Goal: Communication & Community: Participate in discussion

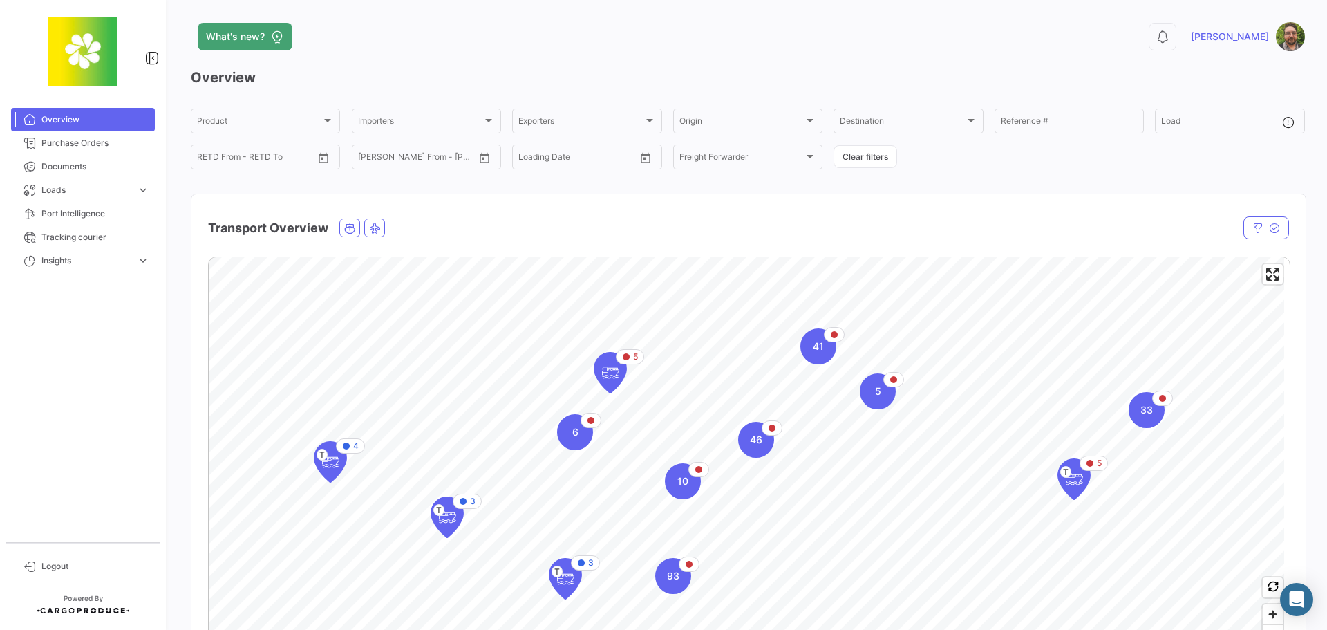
click at [445, 70] on h3 "Overview" at bounding box center [748, 77] width 1114 height 19
click at [117, 167] on span "Documents" at bounding box center [95, 166] width 108 height 12
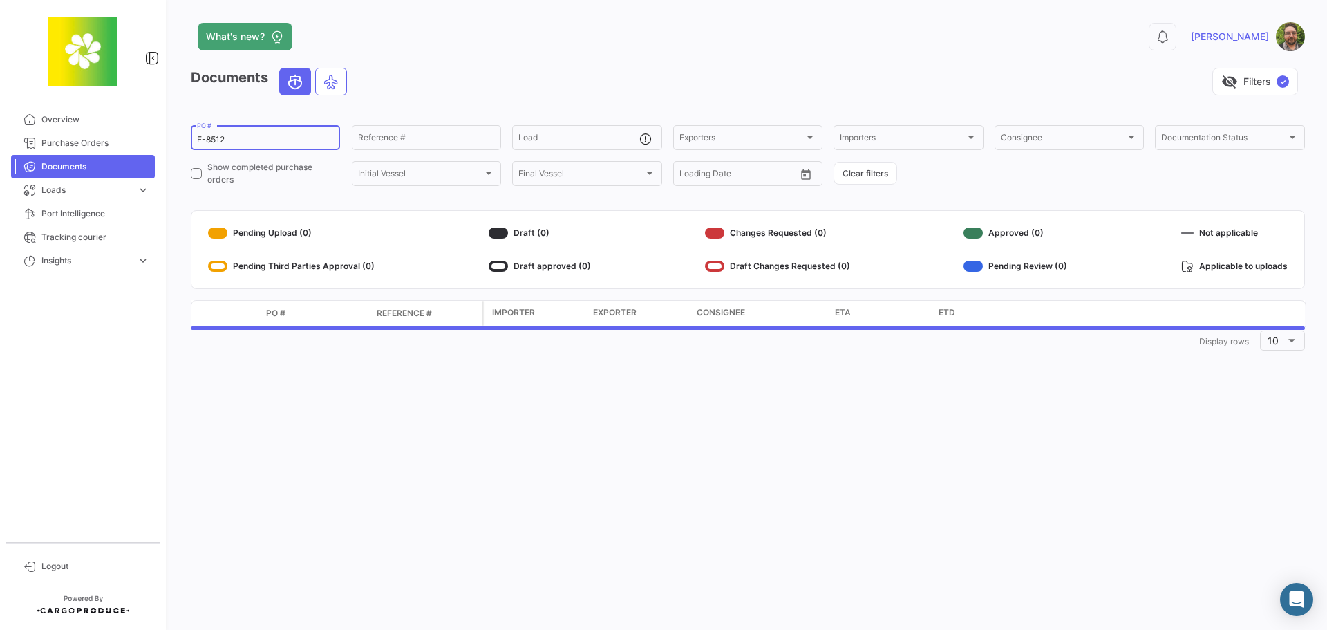
click at [243, 137] on input "E-8512" at bounding box center [265, 140] width 137 height 10
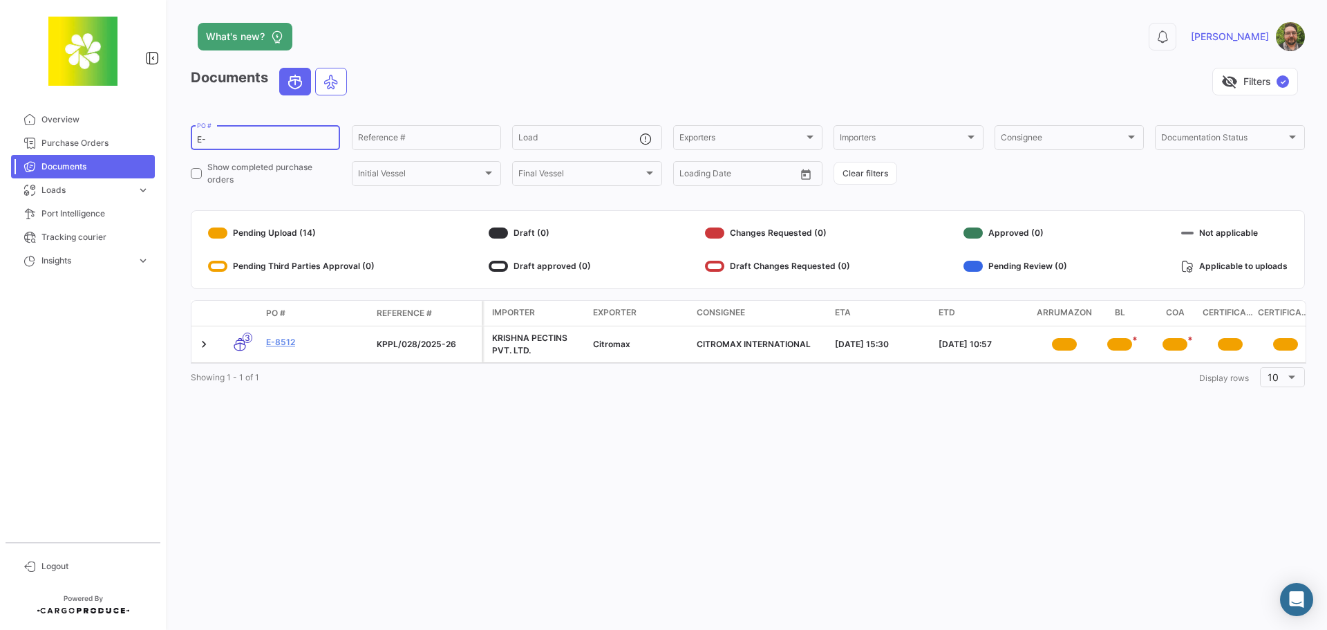
type input "E"
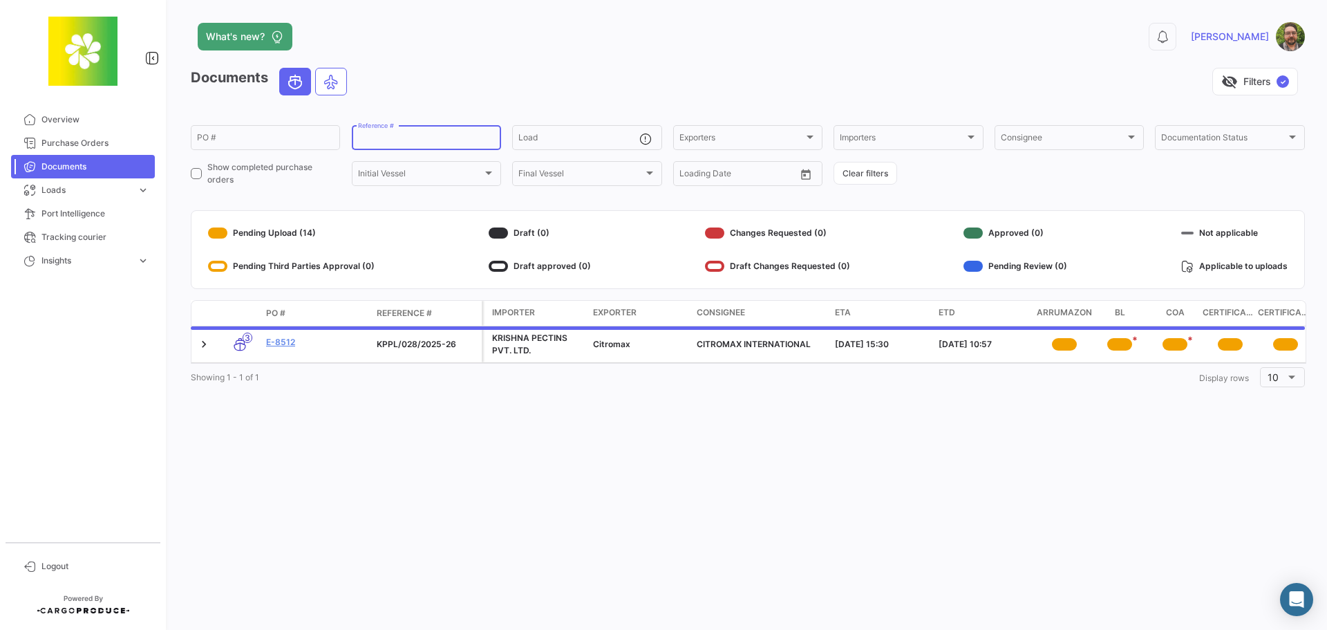
click at [460, 141] on input "Reference #" at bounding box center [426, 140] width 137 height 10
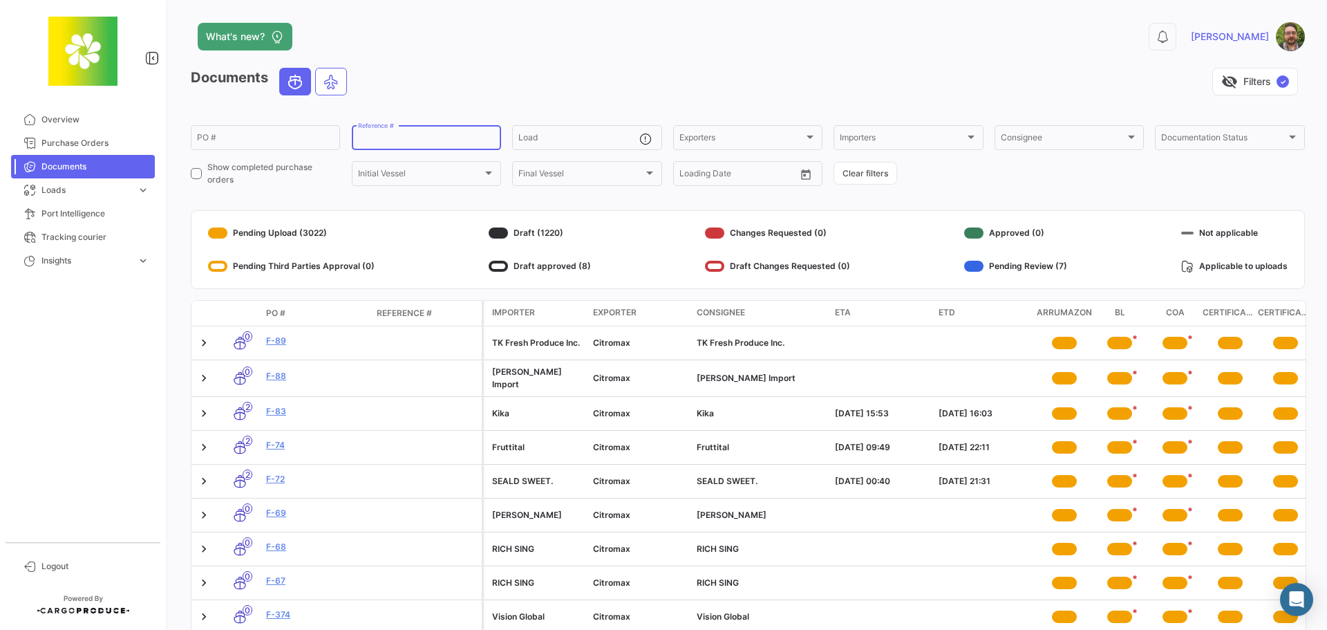
paste input "4100438915"
type input "4100438915"
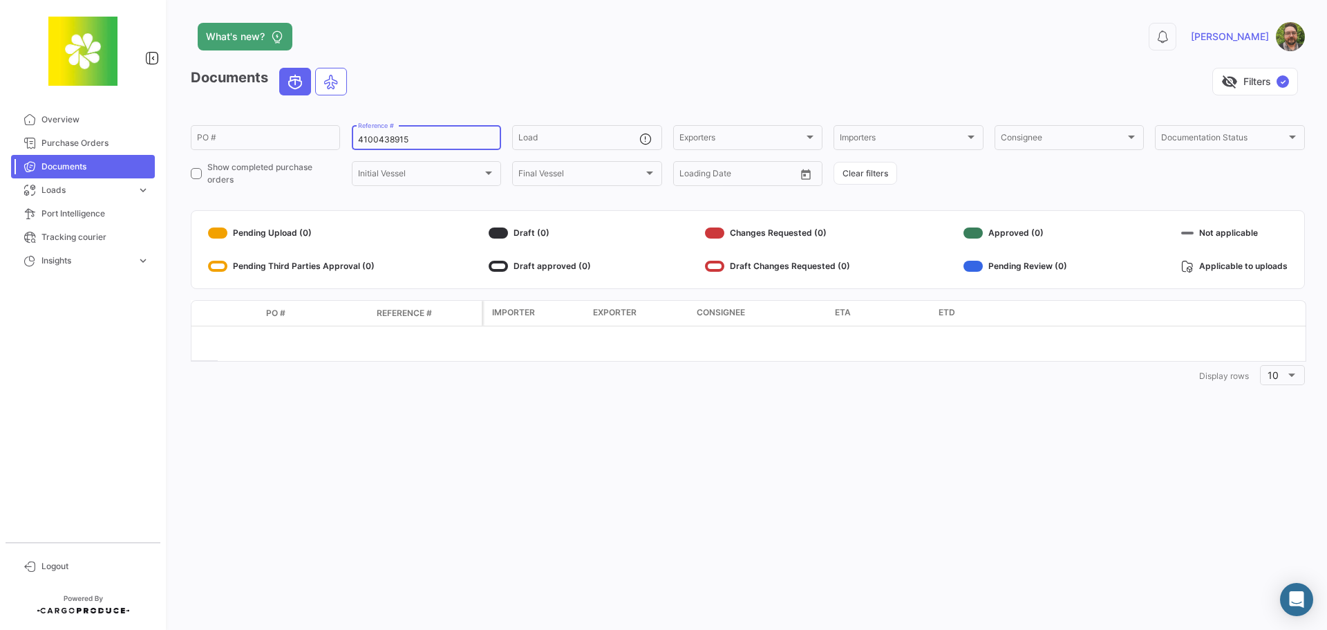
drag, startPoint x: 449, startPoint y: 138, endPoint x: 343, endPoint y: 136, distance: 105.8
click at [343, 136] on form "PO # 4100438915 Reference # Load Exporters Exporters Importers Importers Consig…" at bounding box center [748, 155] width 1114 height 65
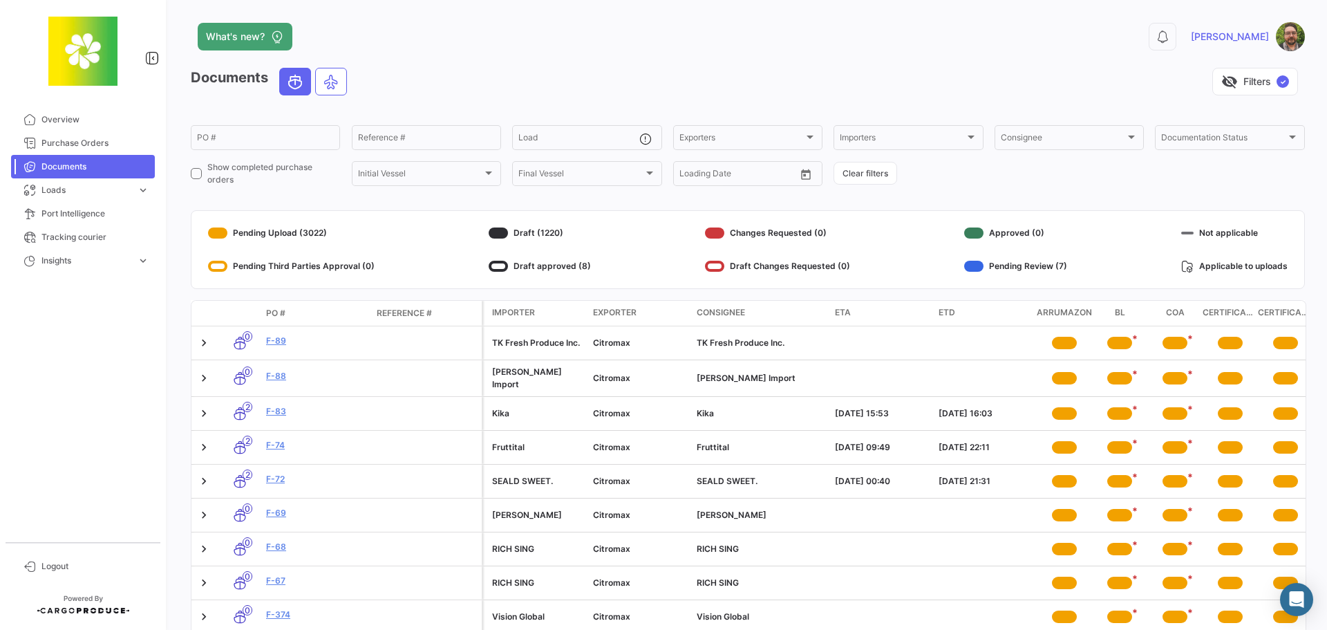
click at [491, 70] on div "visibility_off Filters ✓" at bounding box center [831, 82] width 947 height 28
click at [440, 69] on div "visibility_off Filters ✓" at bounding box center [831, 82] width 947 height 28
click at [234, 135] on input "PO #" at bounding box center [265, 140] width 137 height 10
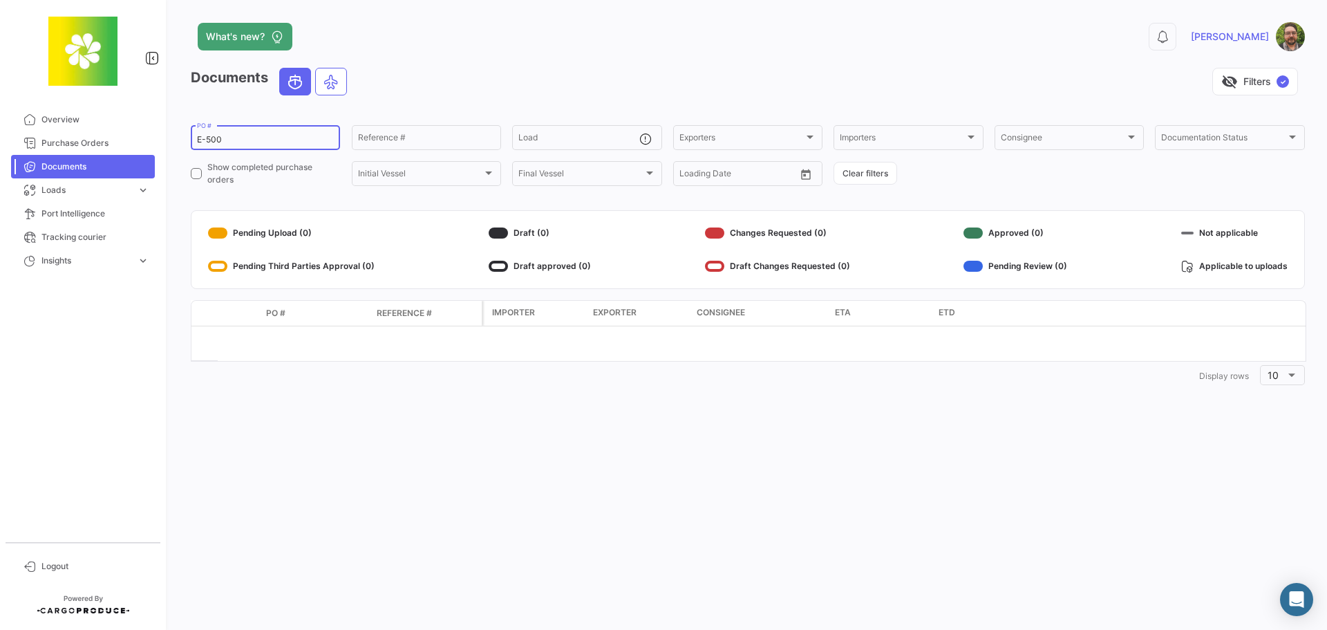
click at [206, 140] on input "E-500" at bounding box center [265, 140] width 137 height 10
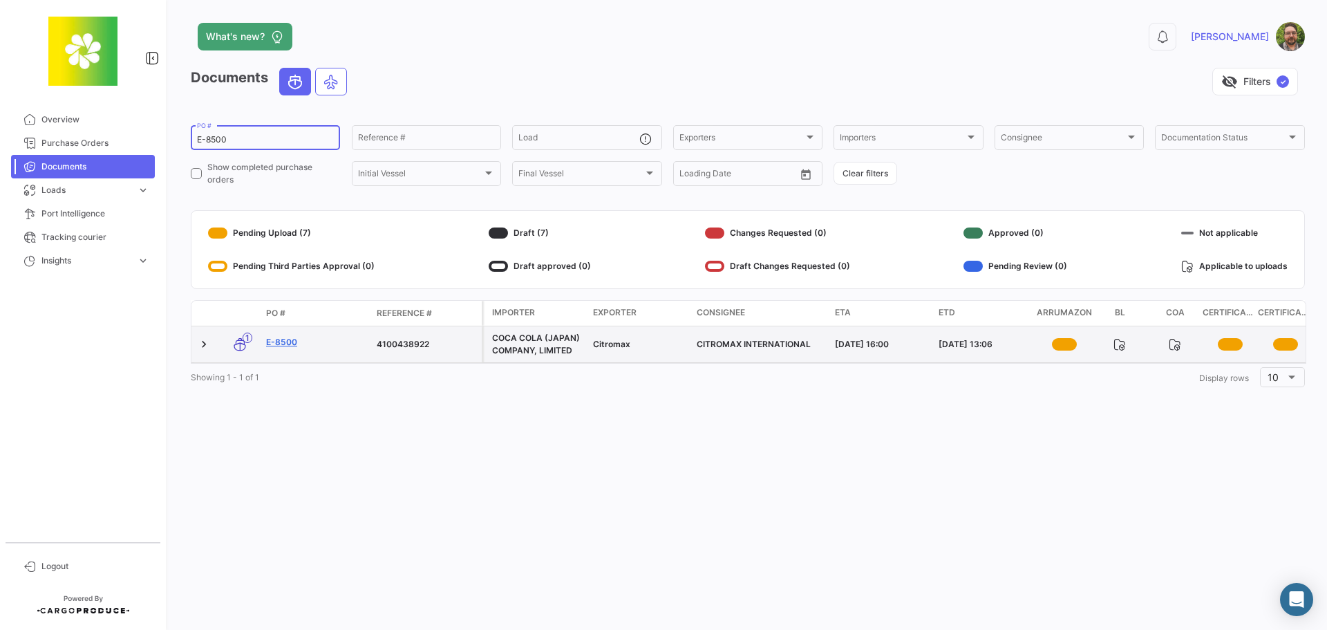
type input "E-8500"
click at [281, 343] on link "E-8500" at bounding box center [316, 342] width 100 height 12
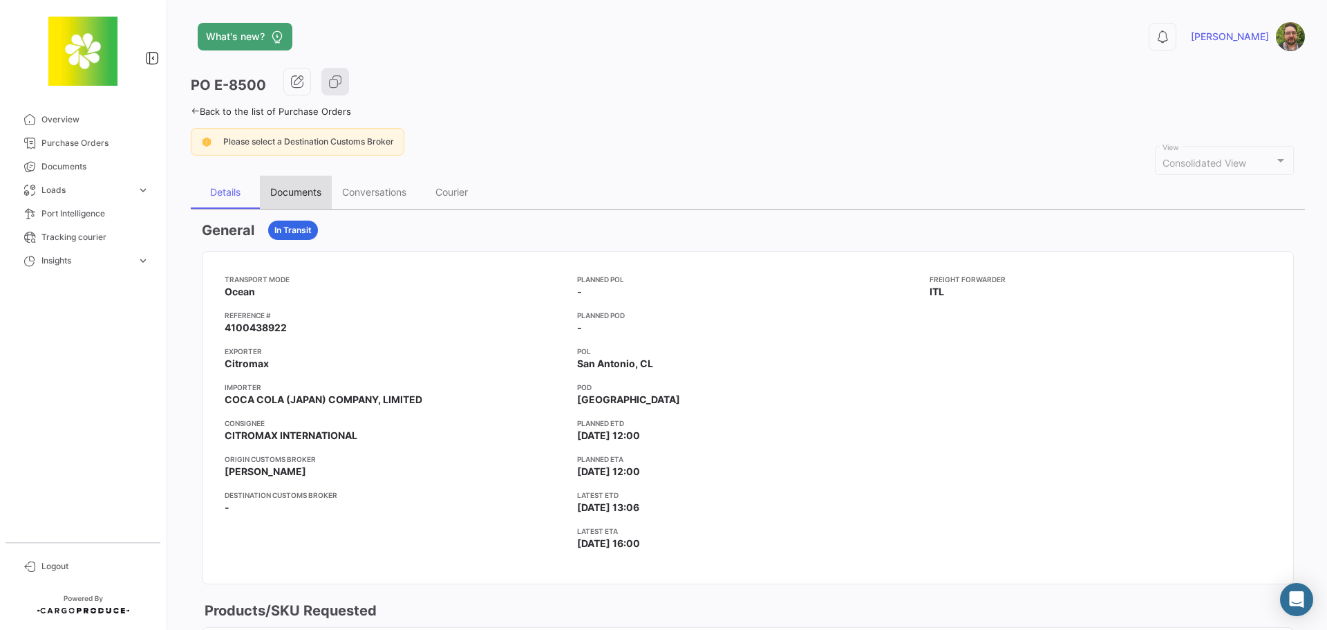
click at [288, 196] on div "Documents" at bounding box center [295, 192] width 51 height 12
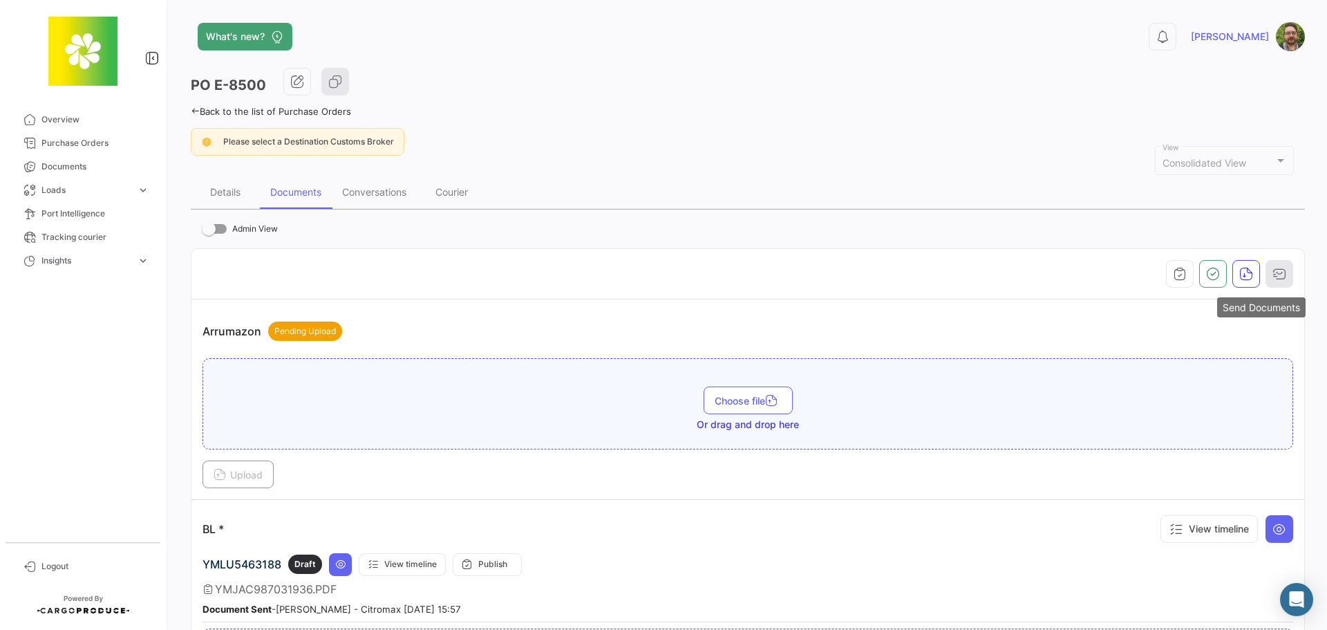
click at [1276, 274] on icon "button" at bounding box center [1279, 274] width 14 height 14
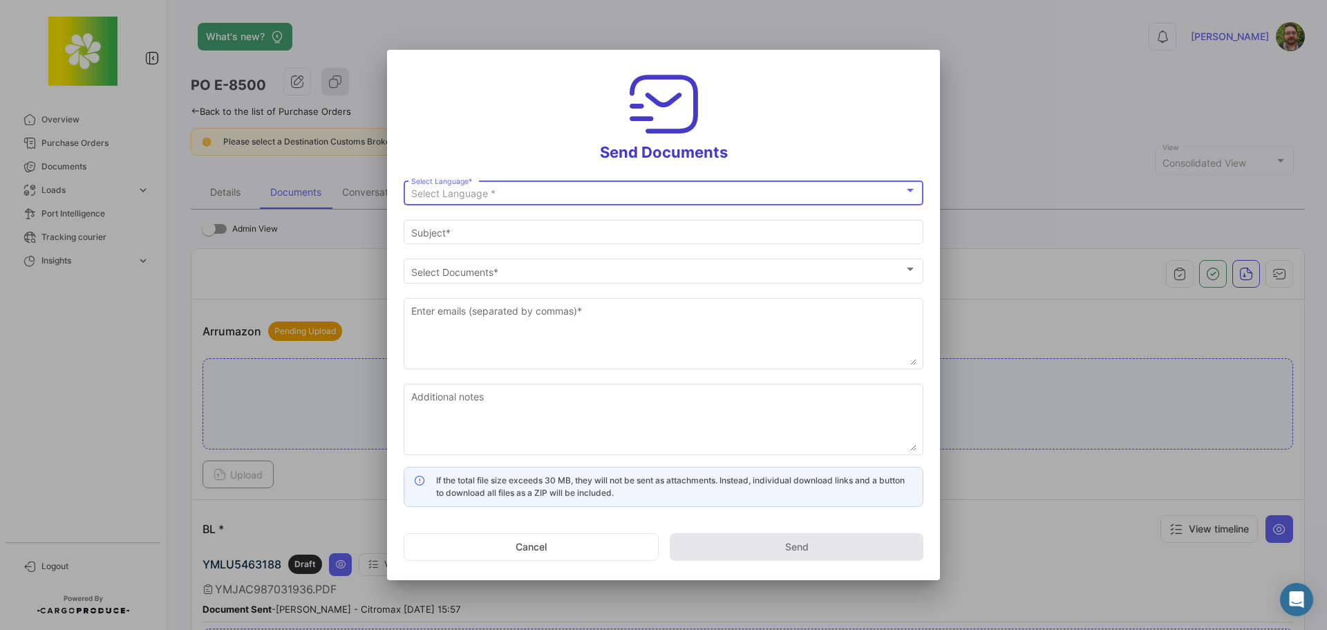
click at [530, 195] on div "Select Language *" at bounding box center [657, 194] width 493 height 12
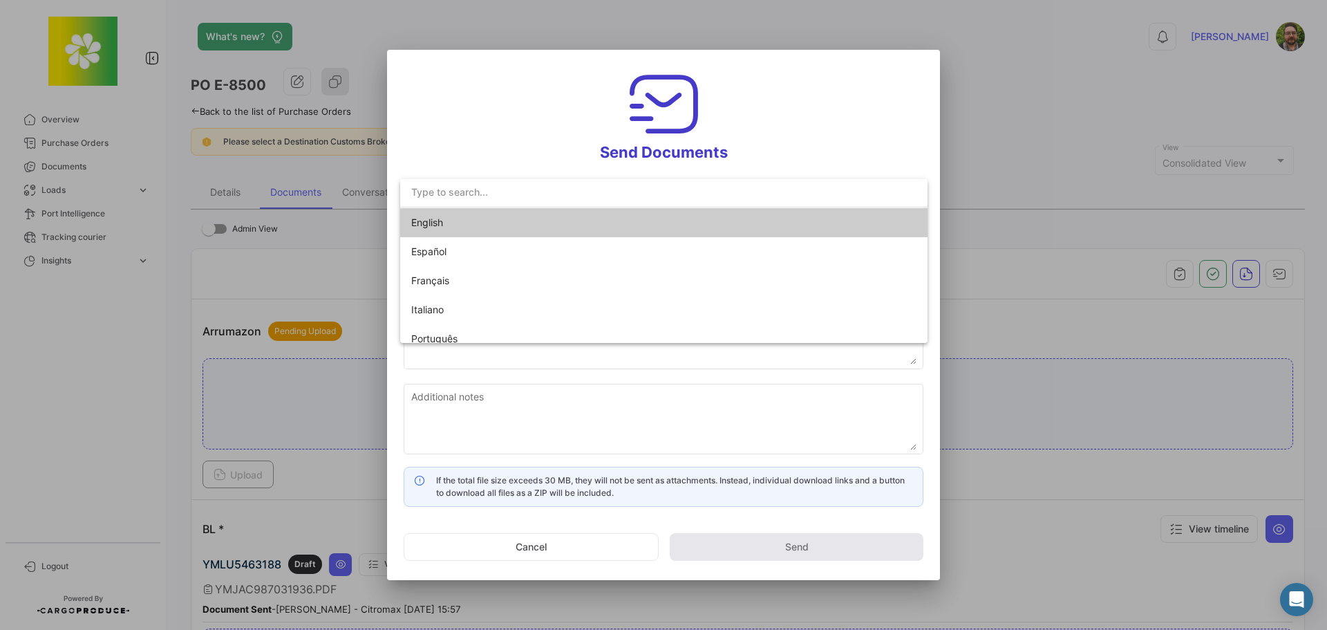
click at [504, 223] on span "English" at bounding box center [507, 222] width 193 height 29
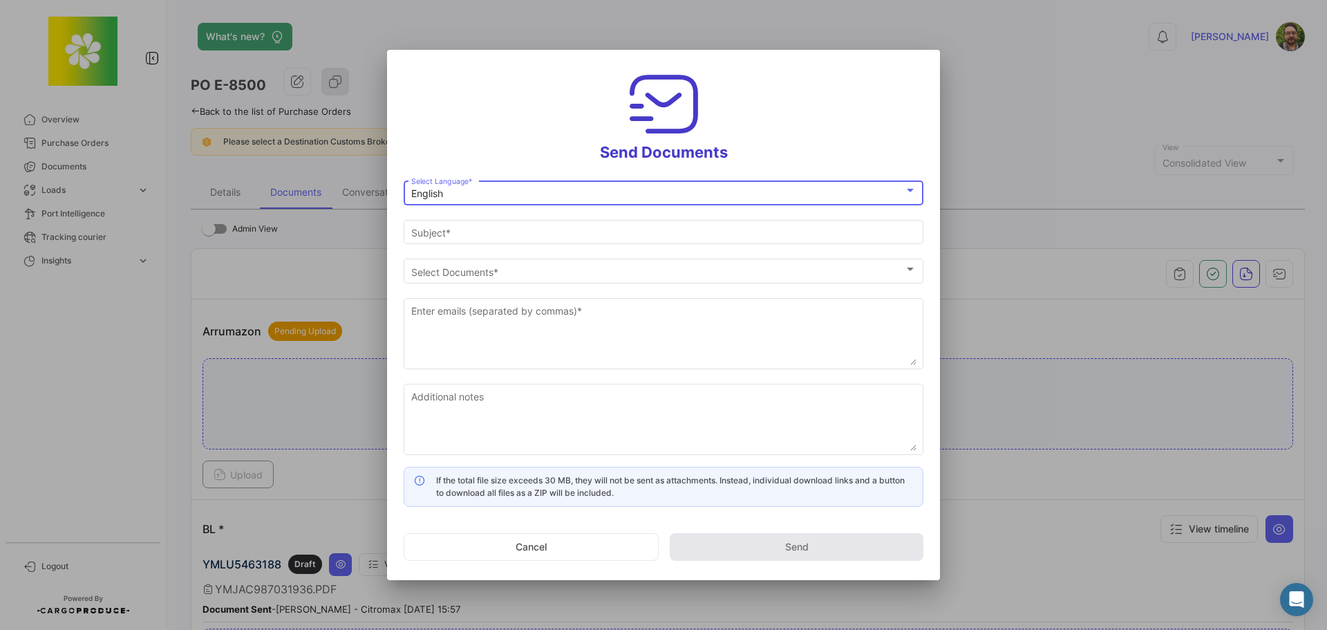
type input "[PERSON_NAME] has shared the documents of PO # E-8500 with you"
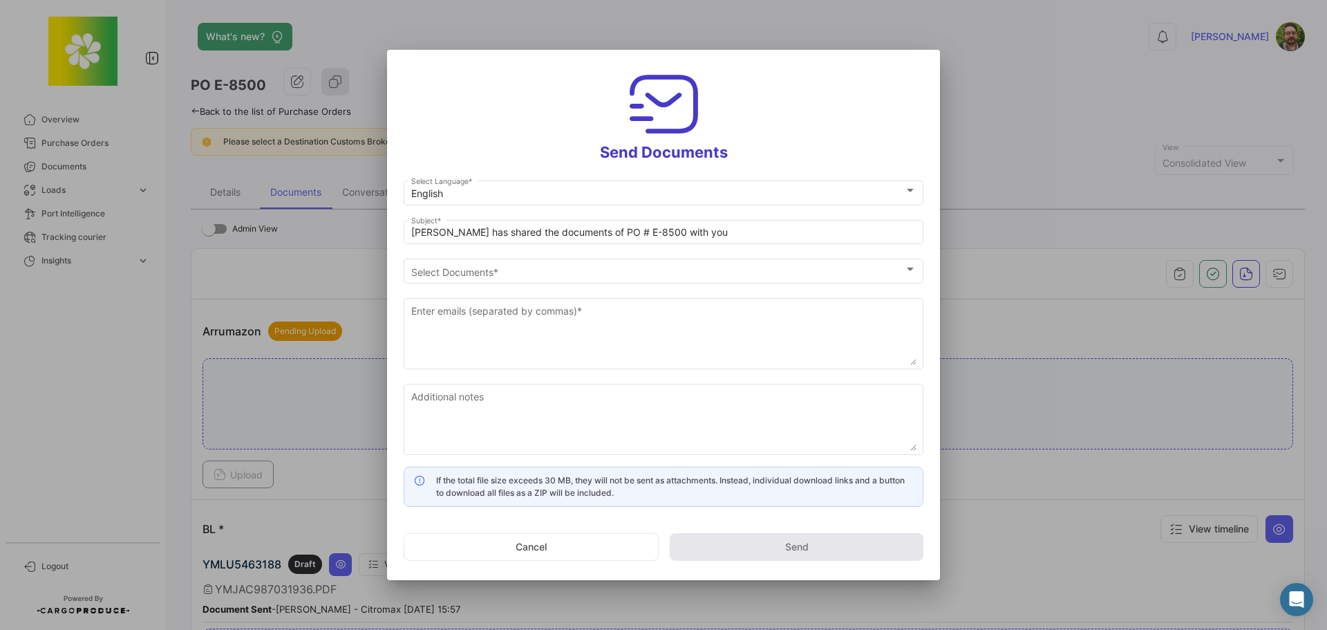
click at [493, 131] on h3 "Send Documents" at bounding box center [664, 113] width 520 height 95
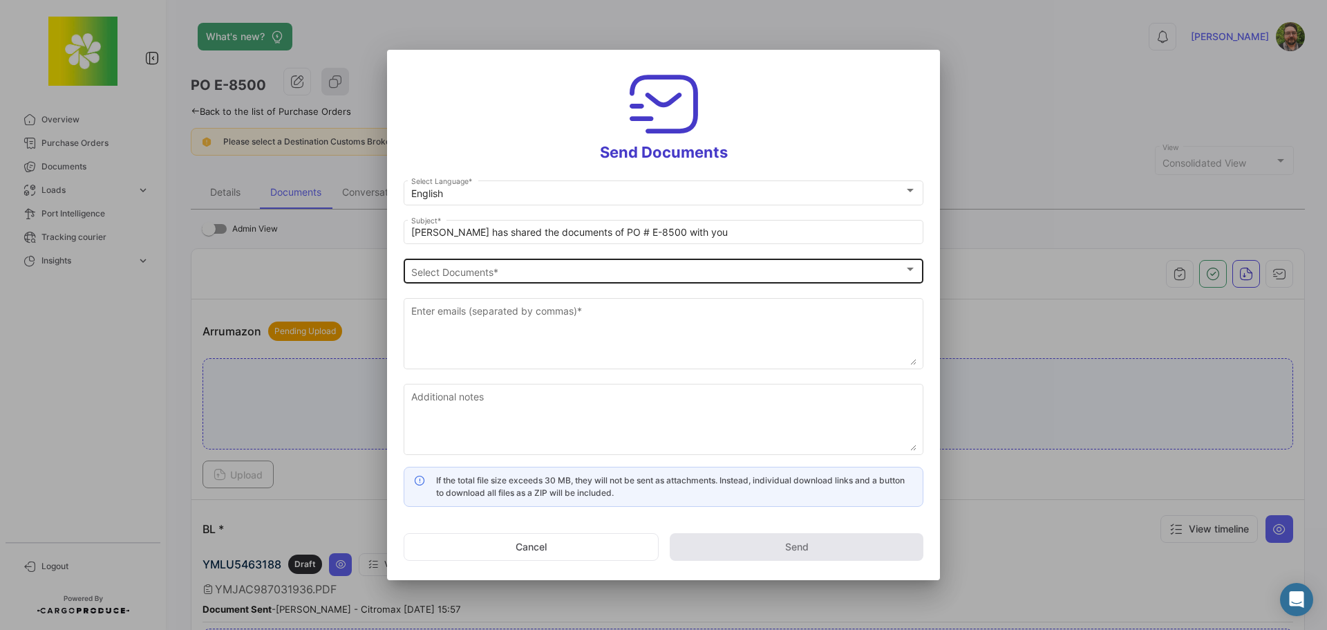
click at [511, 272] on div "Select Documents" at bounding box center [657, 272] width 493 height 12
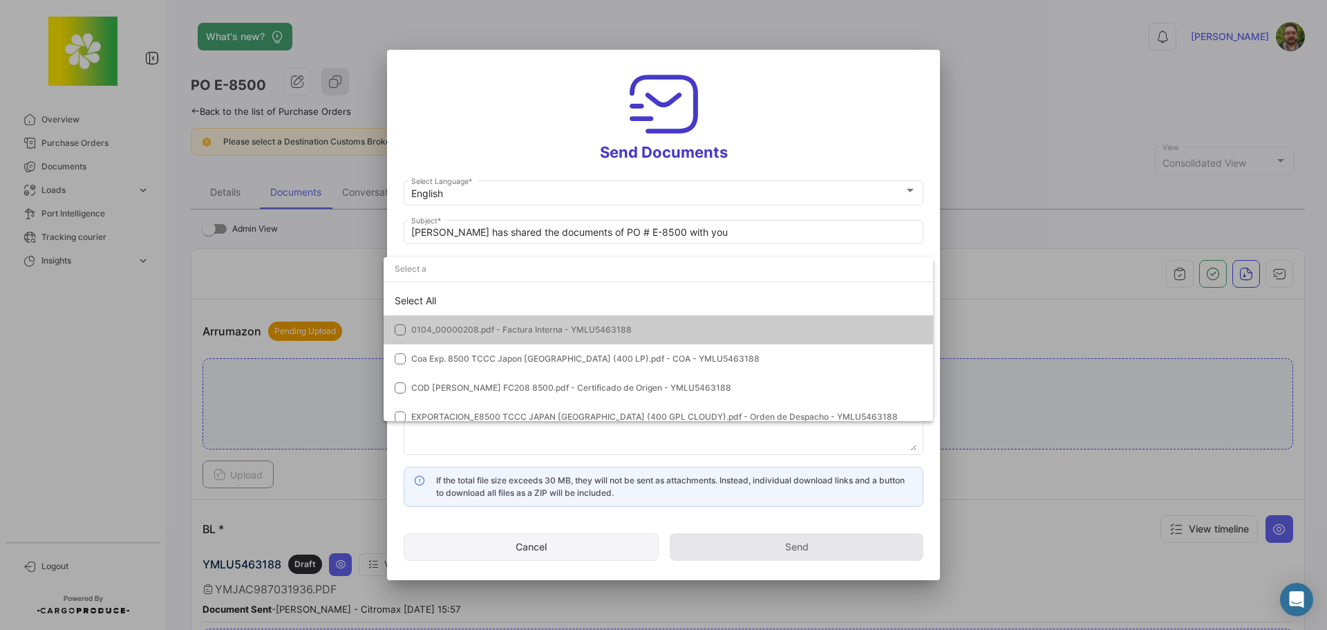
click at [548, 540] on div at bounding box center [663, 315] width 1327 height 630
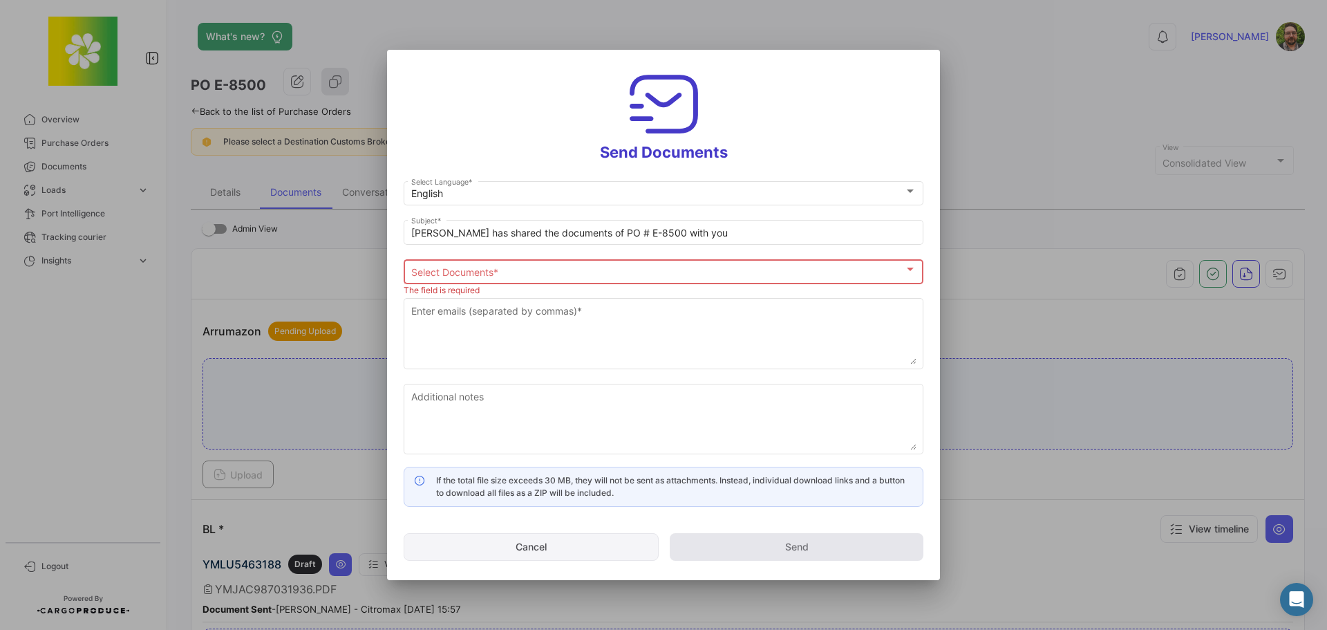
click at [551, 551] on button "Cancel" at bounding box center [531, 547] width 255 height 28
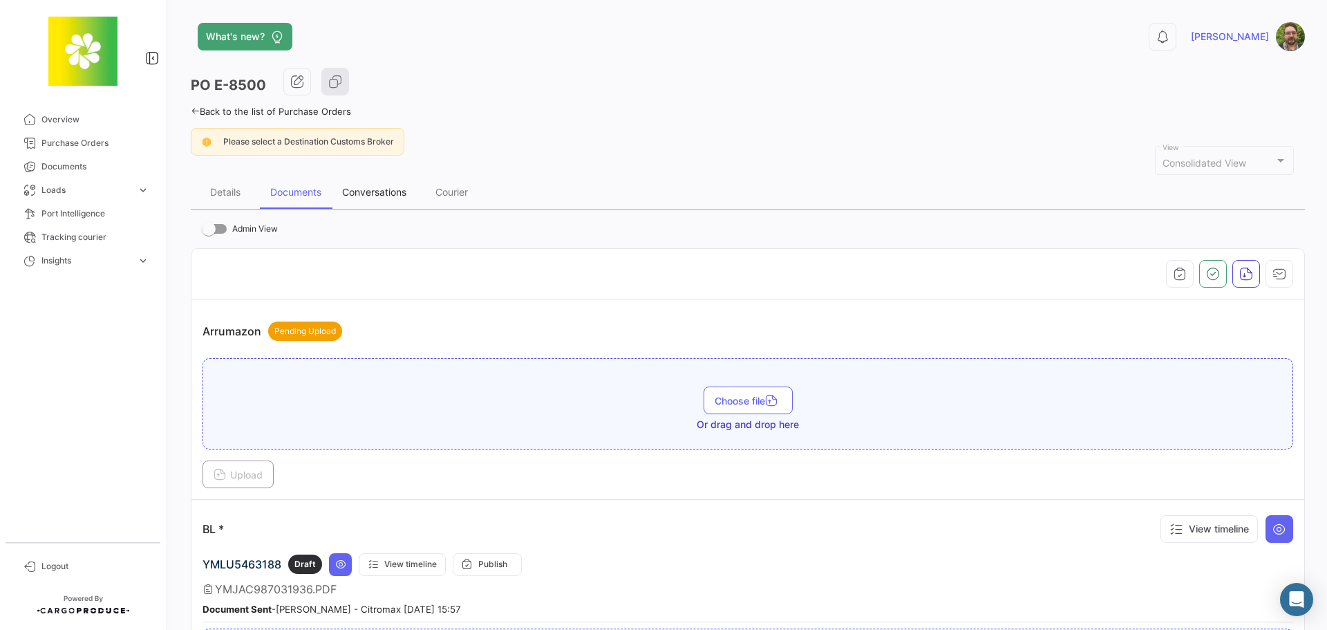
click at [384, 193] on div "Conversations" at bounding box center [374, 192] width 64 height 12
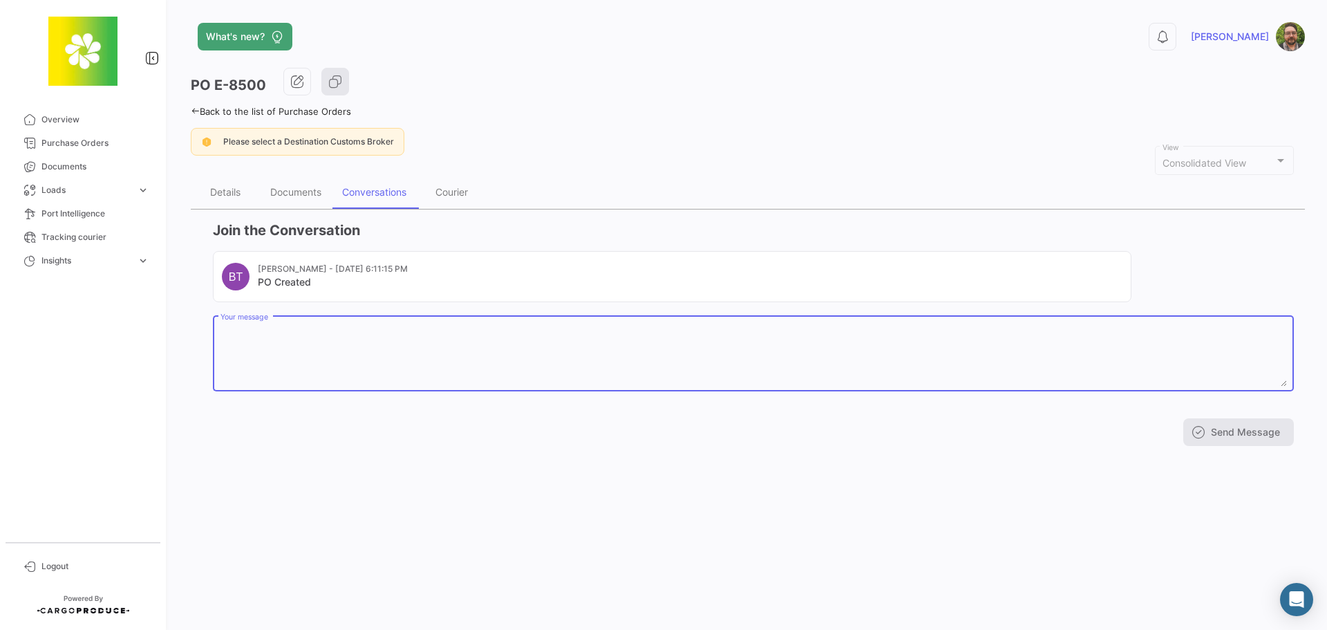
click at [498, 336] on textarea "Your message" at bounding box center [753, 355] width 1066 height 61
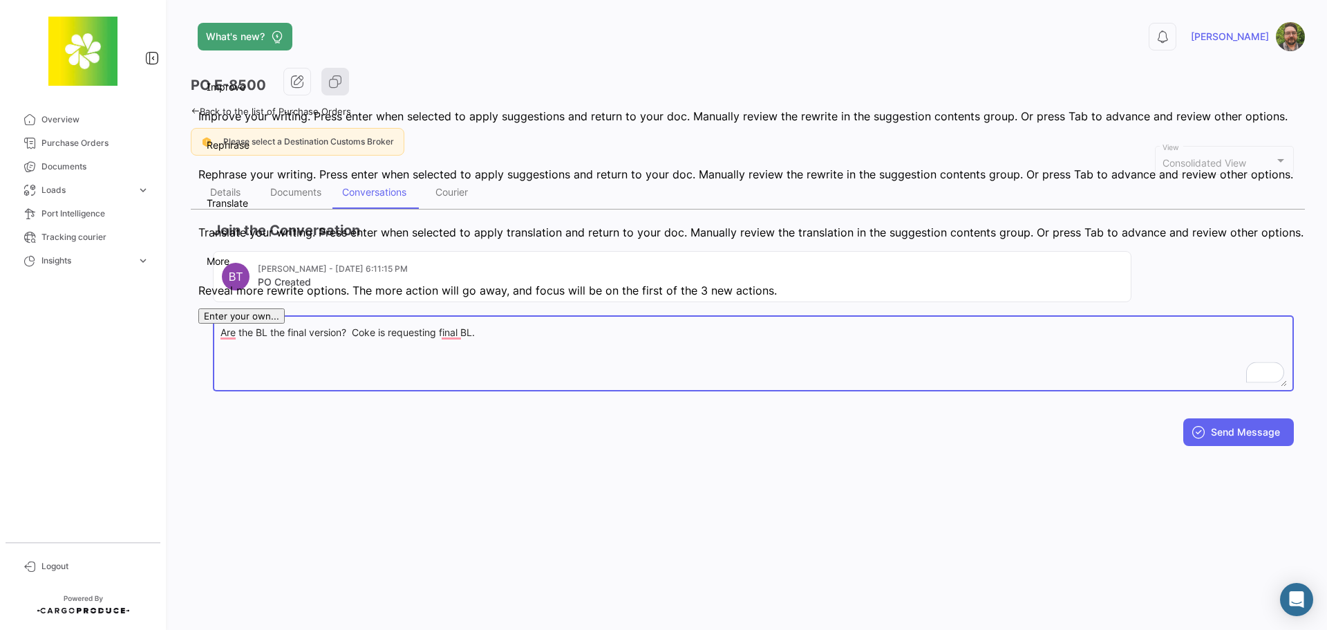
drag, startPoint x: 492, startPoint y: 330, endPoint x: 193, endPoint y: 334, distance: 298.6
click at [192, 335] on mat-tab-body "Join the Conversation BT [PERSON_NAME] - [DATE] 6:11:15 PM PO Created Are the B…" at bounding box center [748, 332] width 1114 height 247
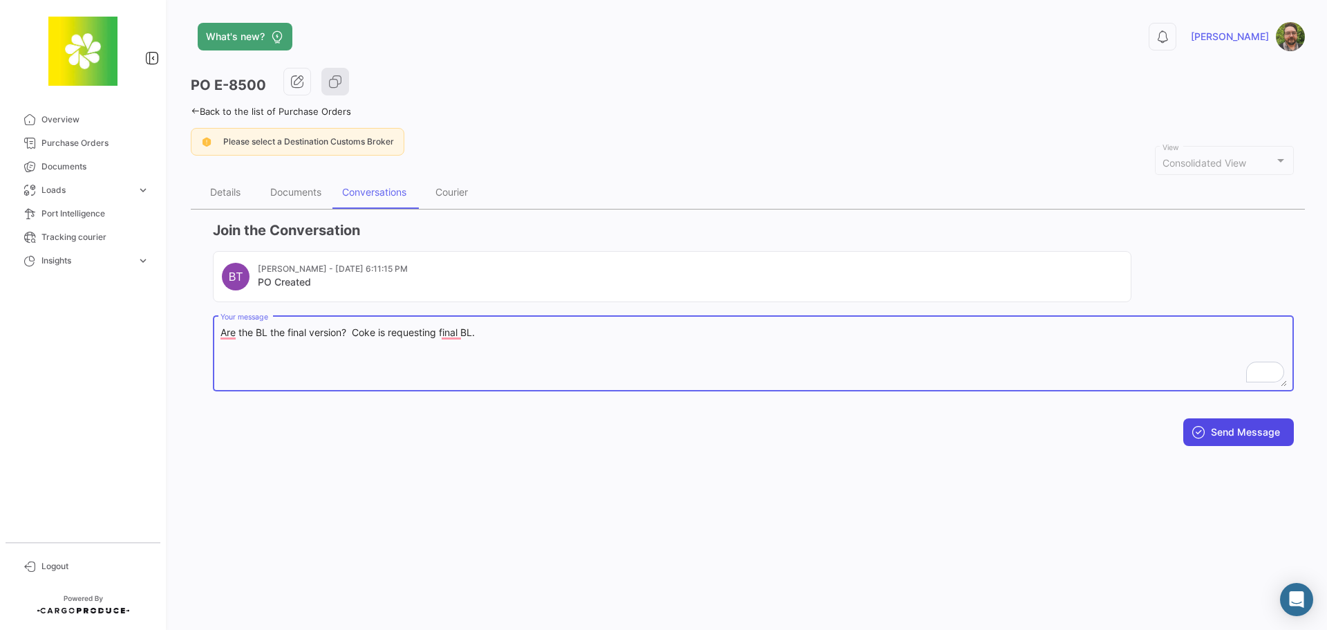
type textarea "Are the BL the final version? Coke is requesting final BL."
click at [1242, 433] on button "Send Message" at bounding box center [1238, 432] width 111 height 28
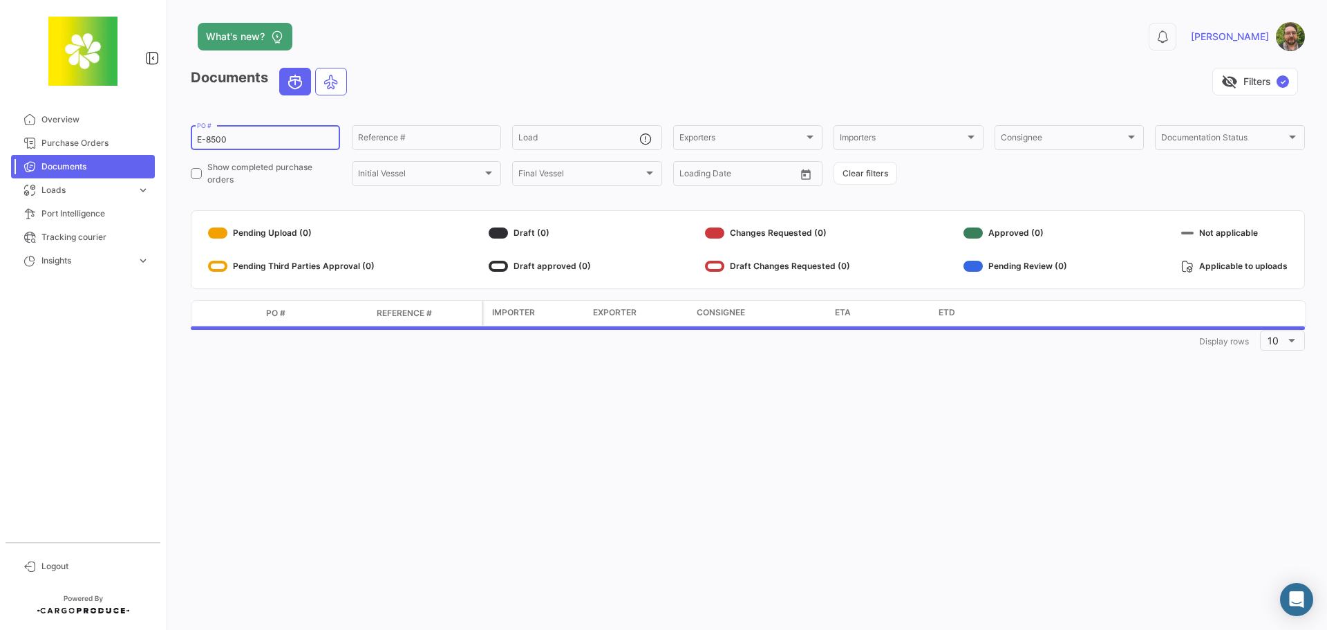
click at [261, 133] on div "E-8500 PO #" at bounding box center [265, 136] width 137 height 27
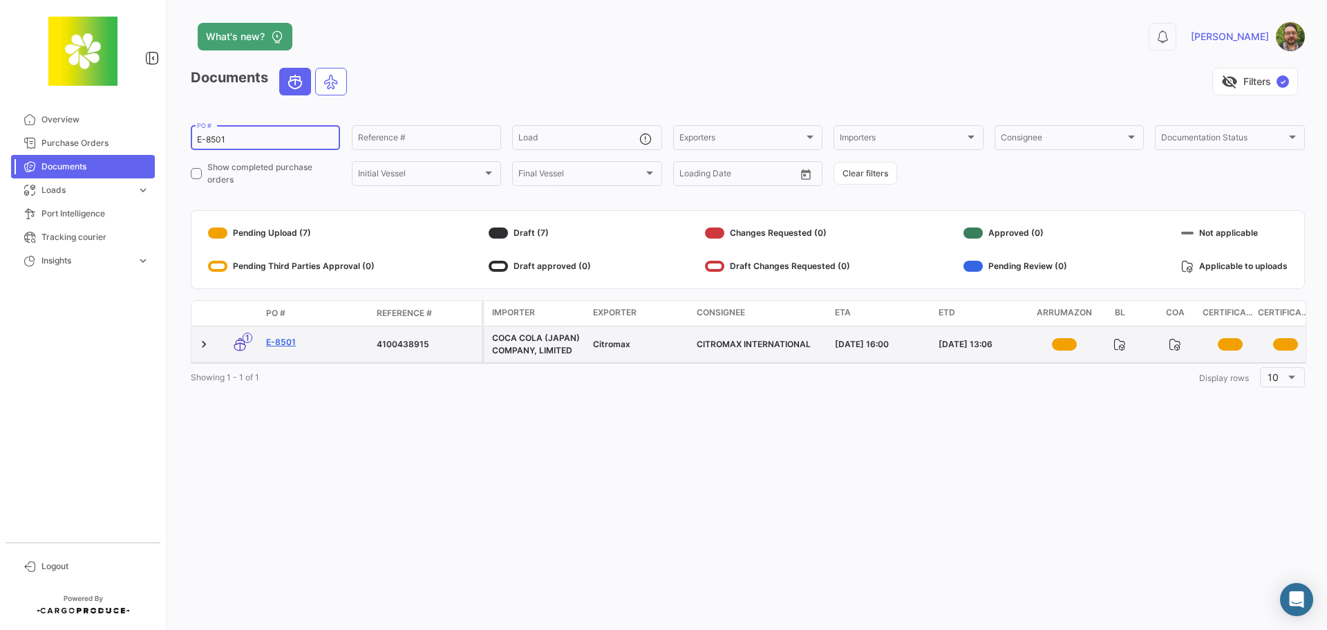
type input "E-8501"
click at [281, 341] on link "E-8501" at bounding box center [316, 342] width 100 height 12
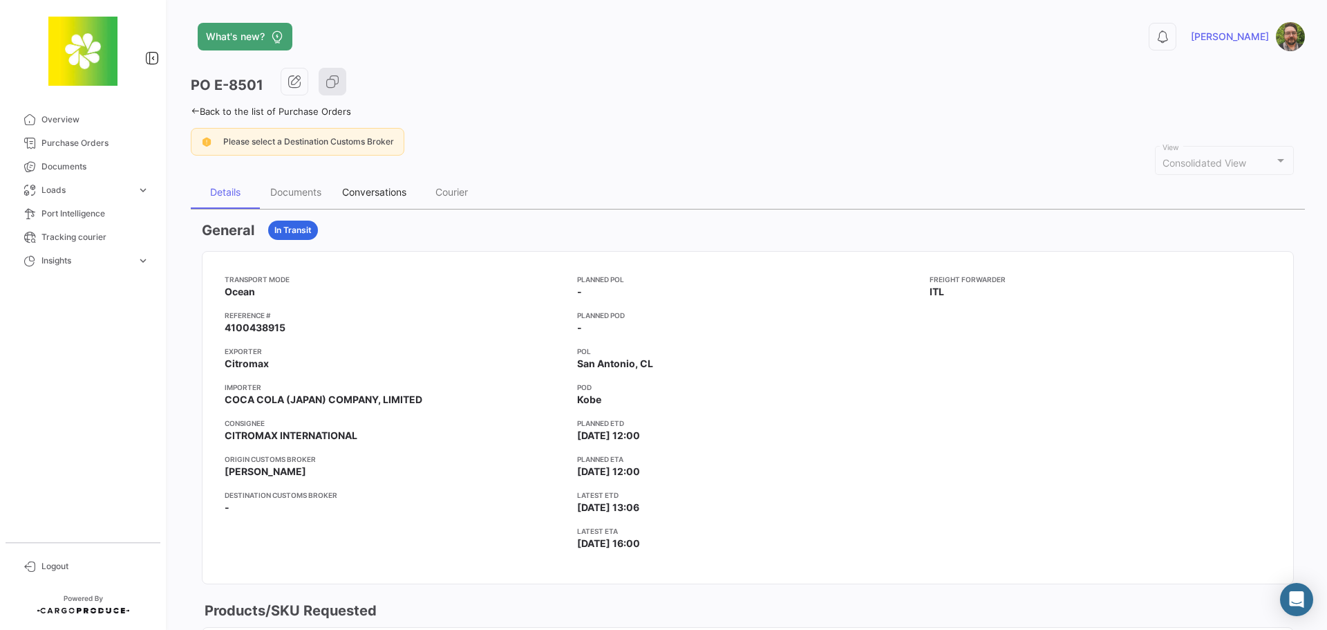
click at [387, 197] on div "Conversations" at bounding box center [374, 192] width 64 height 12
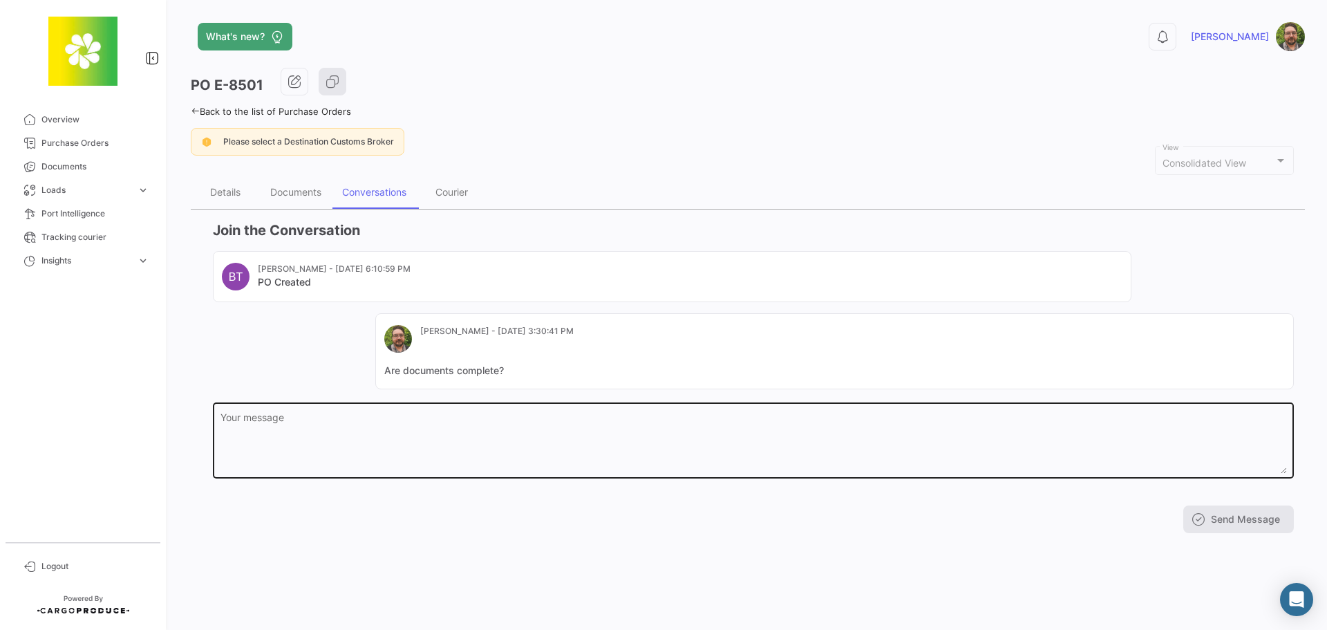
click at [457, 426] on textarea "Your message" at bounding box center [753, 443] width 1066 height 61
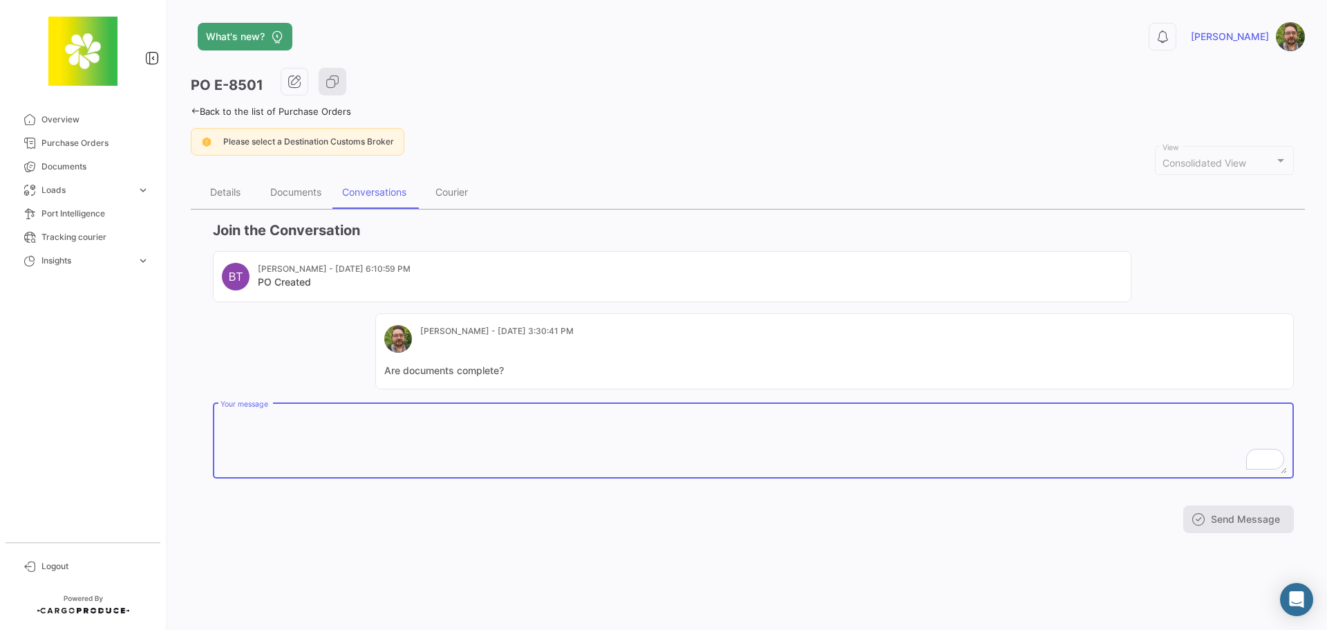
paste textarea "Are the BL the final version? Coke is requesting final BL."
type textarea "Are the BL the final version? Coke is requesting final BL."
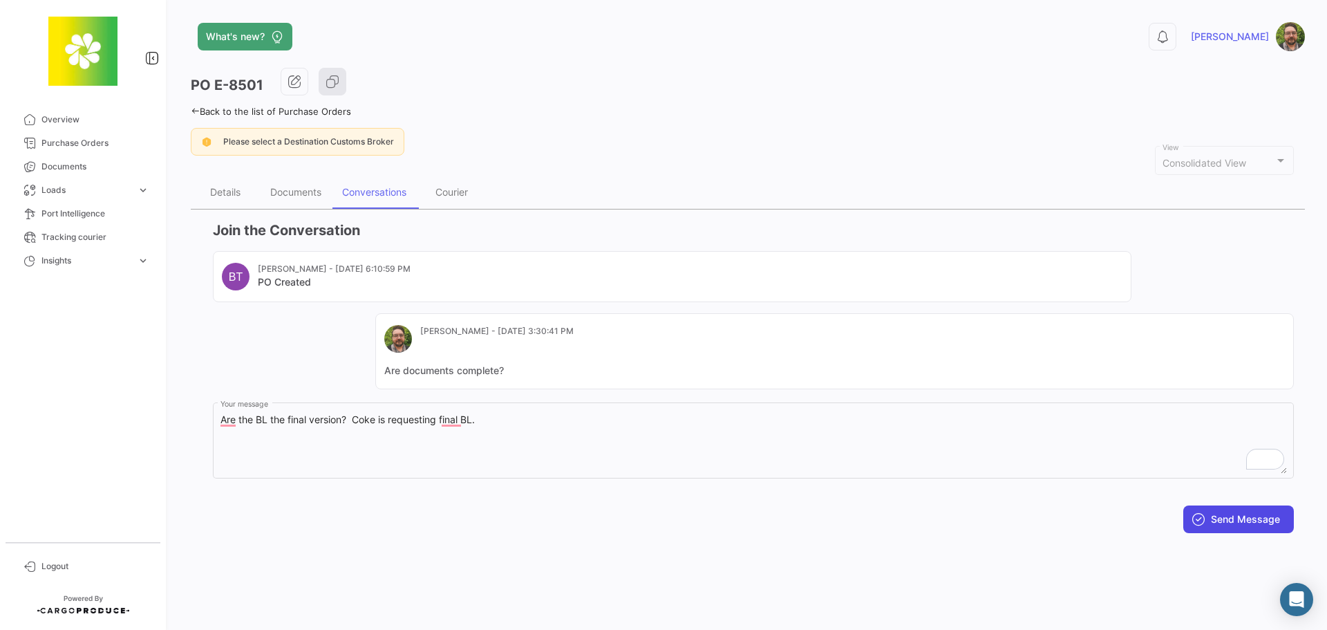
click at [1230, 513] on button "Send Message" at bounding box center [1238, 519] width 111 height 28
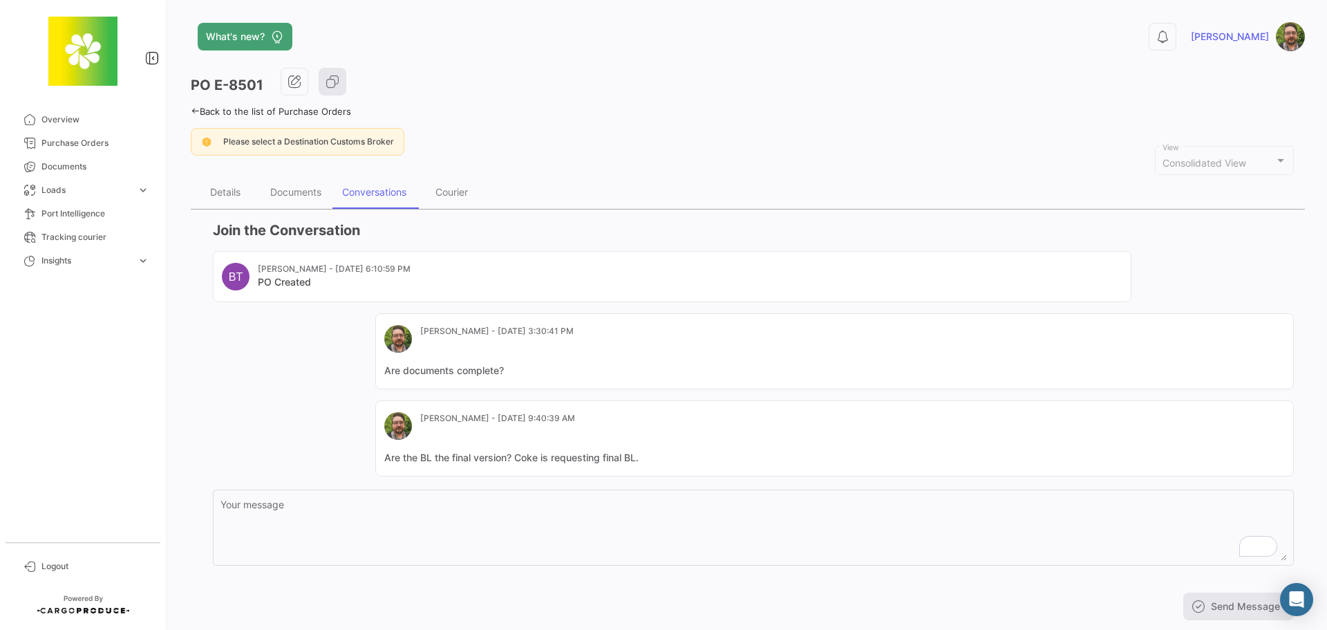
click at [567, 149] on div "Please select a Destination Customs Broker" at bounding box center [748, 142] width 1114 height 28
